Goal: Find specific page/section: Find specific page/section

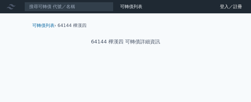
scroll to position [140, 0]
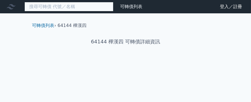
click at [61, 7] on input at bounding box center [68, 6] width 89 height 9
type input "64146"
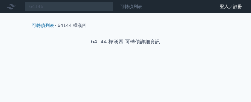
click at [132, 7] on link "可轉債列表" at bounding box center [131, 6] width 22 height 5
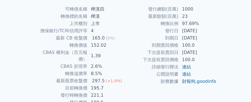
scroll to position [134, 0]
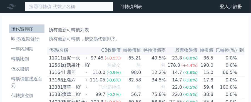
click at [58, 7] on input at bounding box center [68, 6] width 89 height 9
type input "64146"
